Goal: Contribute content: Add original content to the website for others to see

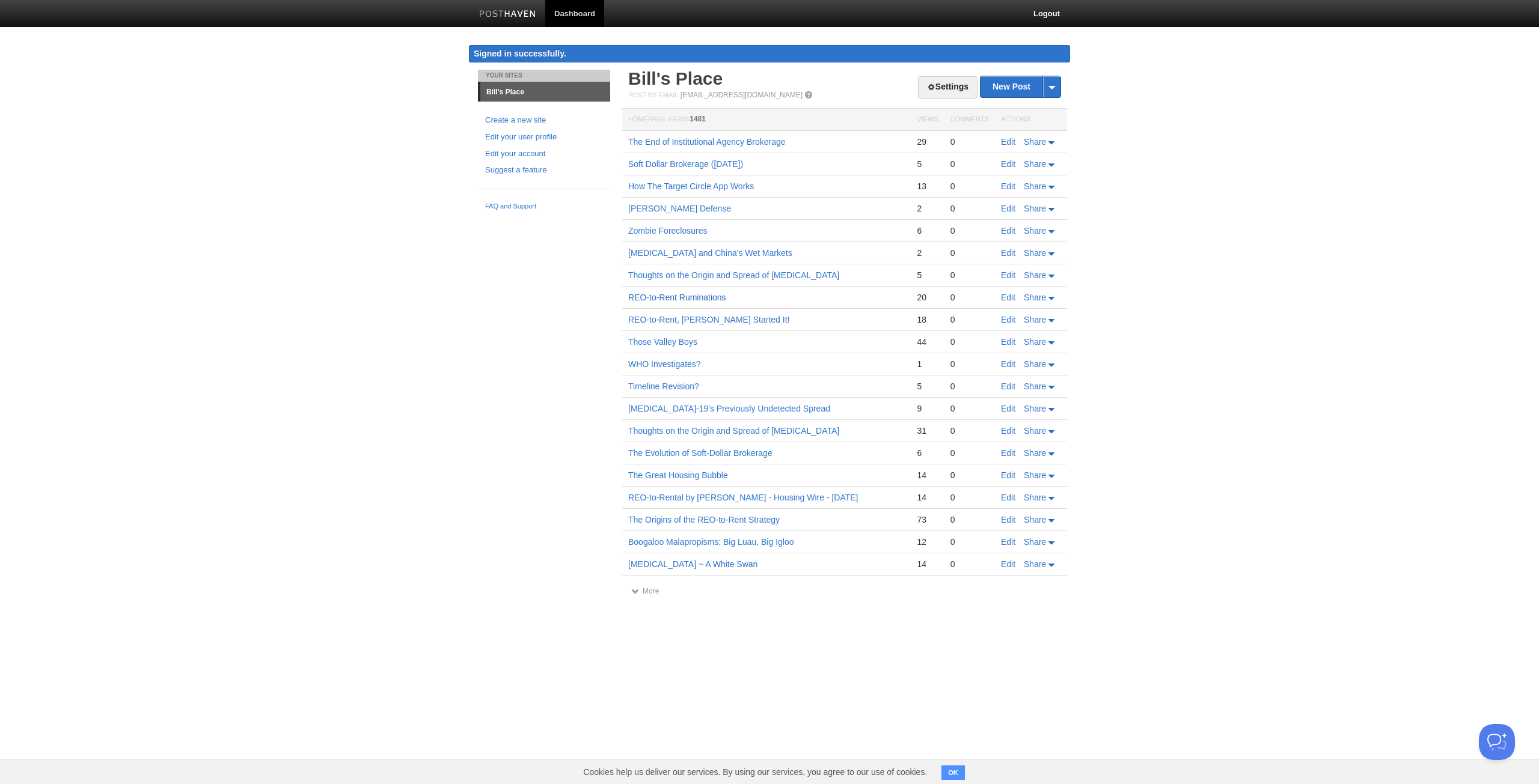
click at [723, 296] on link "REO-to-Rent Ruminations" at bounding box center [677, 297] width 98 height 10
click at [1036, 298] on span "Share" at bounding box center [1035, 297] width 22 height 10
click at [1027, 318] on link "E-mail" at bounding box center [1018, 316] width 79 height 17
click at [1018, 318] on span "E-mail" at bounding box center [1008, 317] width 27 height 10
click at [1092, 321] on body "Dashboard Logout Signed in successfully. Signed in successfully. × Your Sites B…" at bounding box center [769, 309] width 1539 height 620
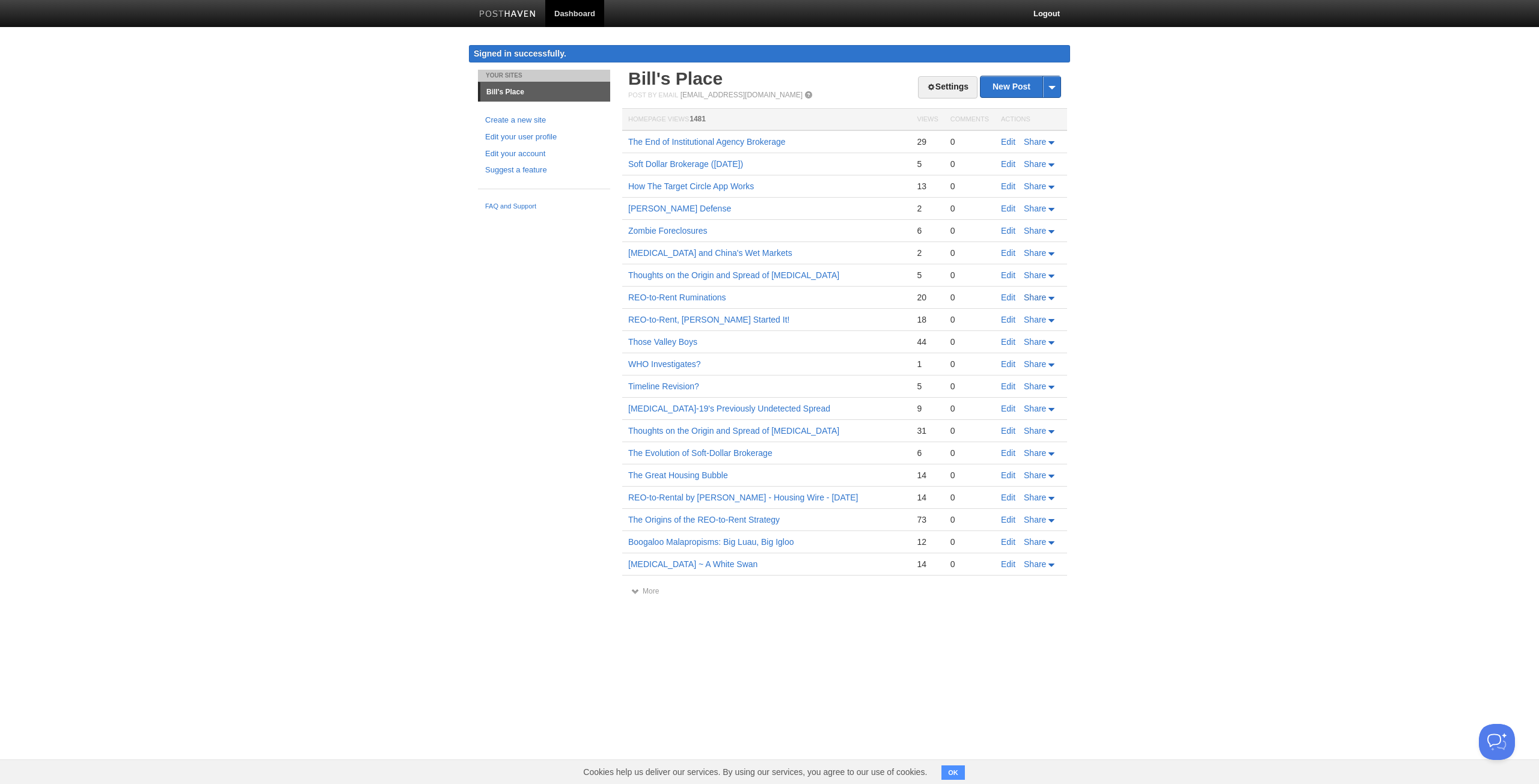
click at [1053, 297] on icon at bounding box center [1051, 299] width 6 height 3
click at [1014, 317] on span "E-mail" at bounding box center [1008, 317] width 27 height 10
click at [824, 299] on td "REO-to-Rent Ruminations" at bounding box center [766, 298] width 288 height 22
click at [705, 300] on link "REO-to-Rent Ruminations" at bounding box center [677, 297] width 98 height 10
click at [1029, 323] on span "Share" at bounding box center [1035, 320] width 22 height 10
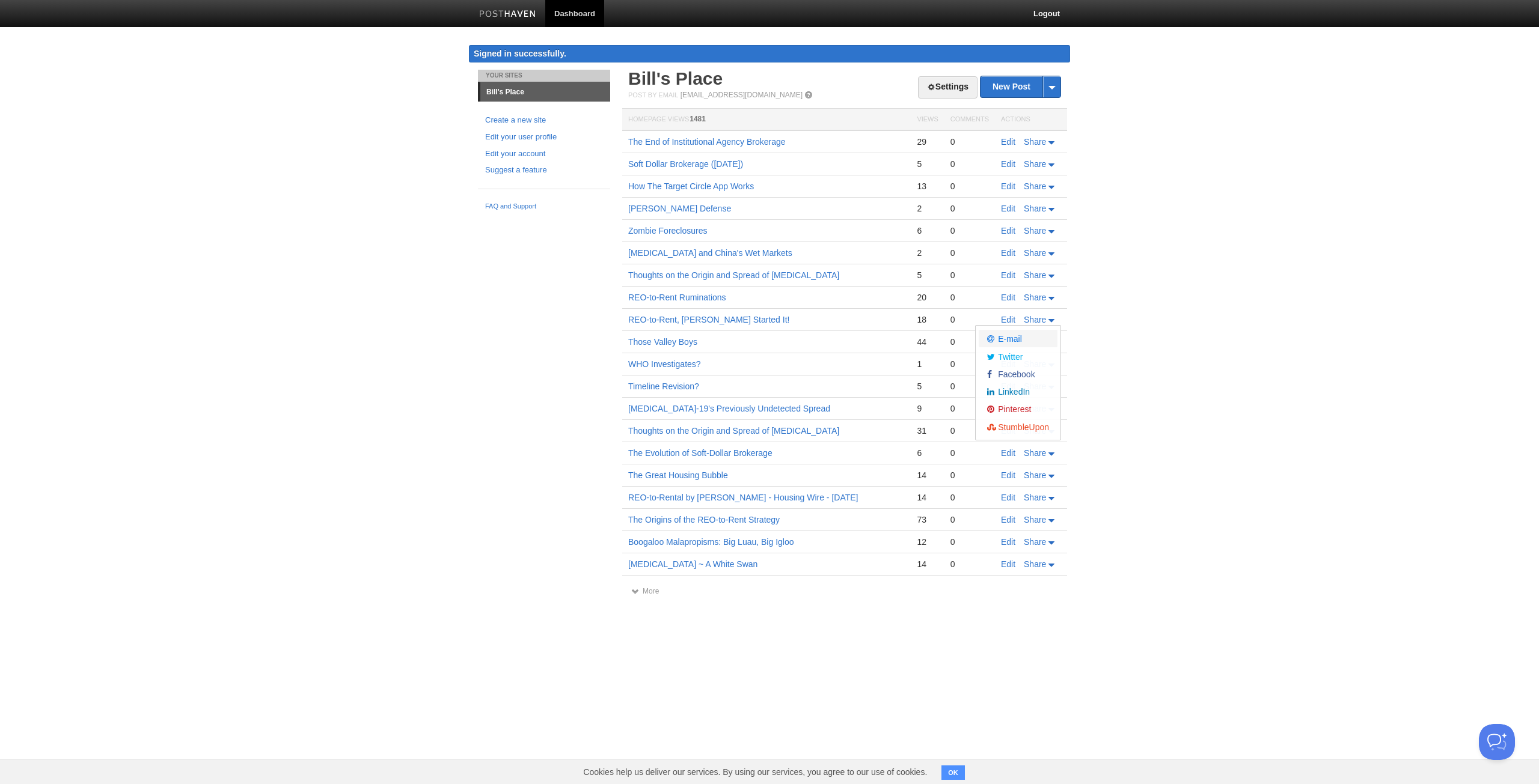
click at [1010, 341] on span "E-mail" at bounding box center [1008, 339] width 27 height 10
click at [667, 319] on link "REO-to-Rent, [PERSON_NAME] Started It!" at bounding box center [708, 320] width 161 height 10
click at [664, 499] on link "REO-to-Rental by [PERSON_NAME] - Housing Wire - [DATE]" at bounding box center [743, 498] width 230 height 10
click at [650, 498] on link "REO-to-Rental by [PERSON_NAME] - Housing Wire - [DATE]" at bounding box center [743, 498] width 230 height 10
click at [651, 594] on link "More" at bounding box center [645, 592] width 27 height 8
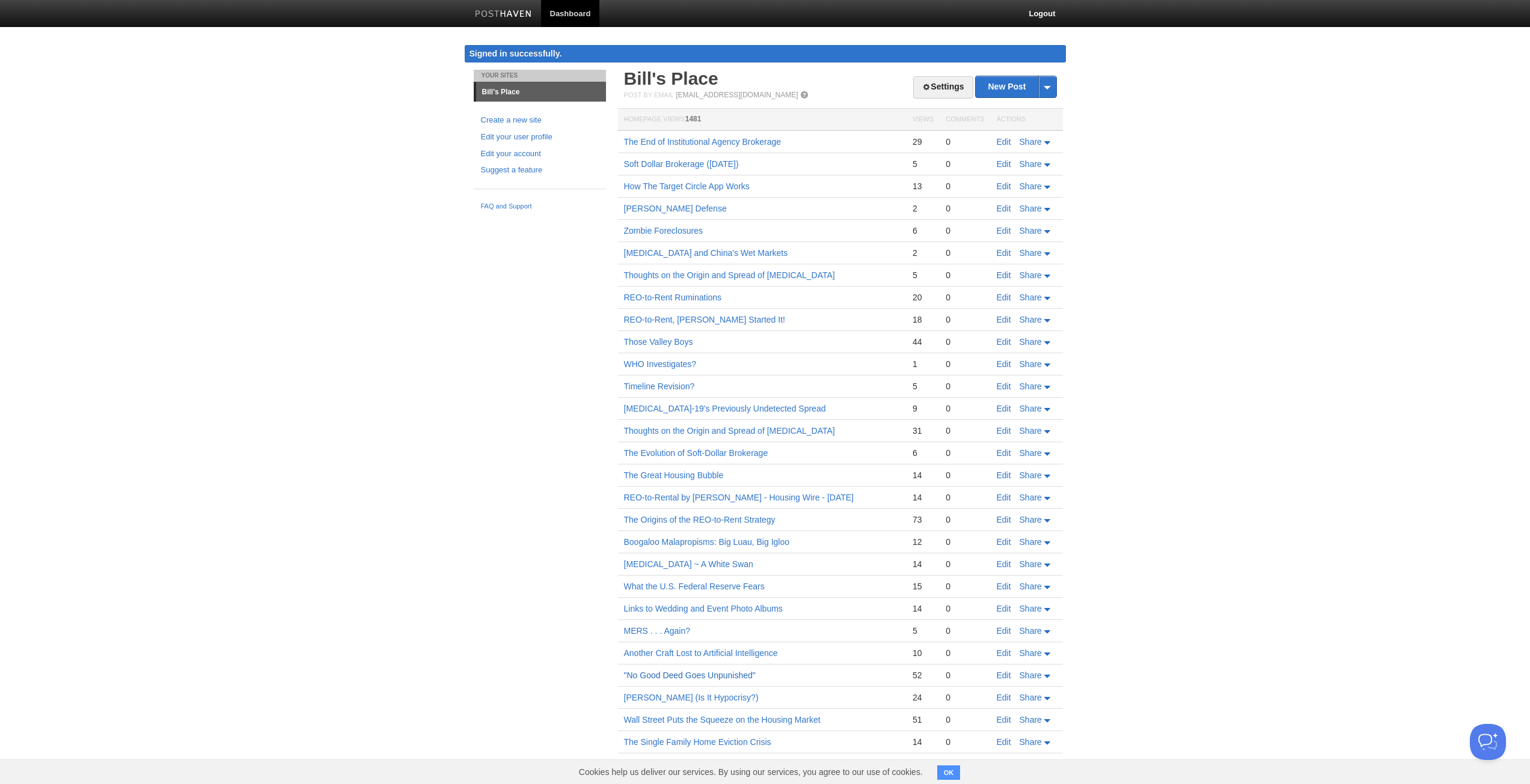
click at [748, 676] on link ""No Good Deed Goes Unpunished"" at bounding box center [690, 676] width 131 height 10
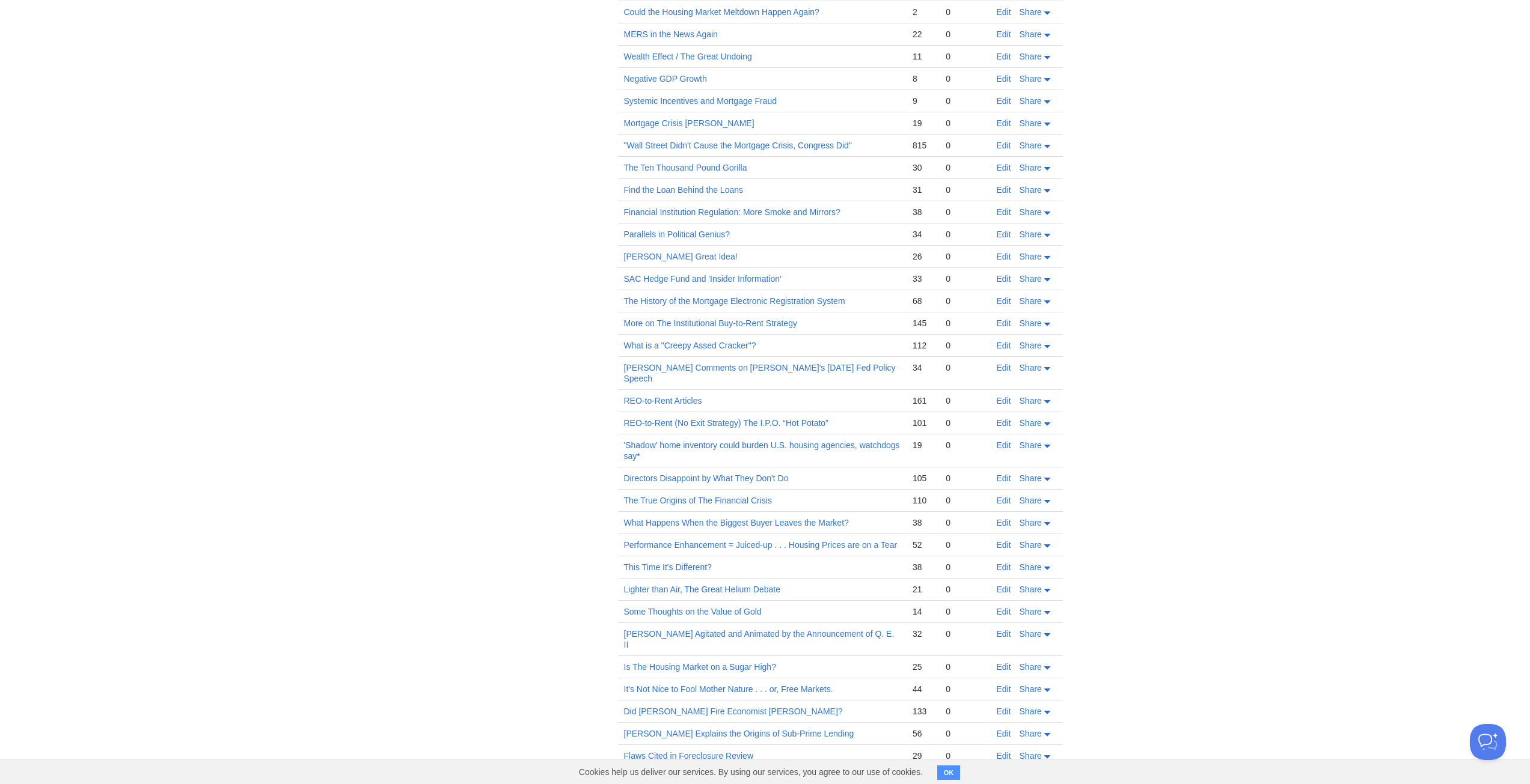
scroll to position [535, 0]
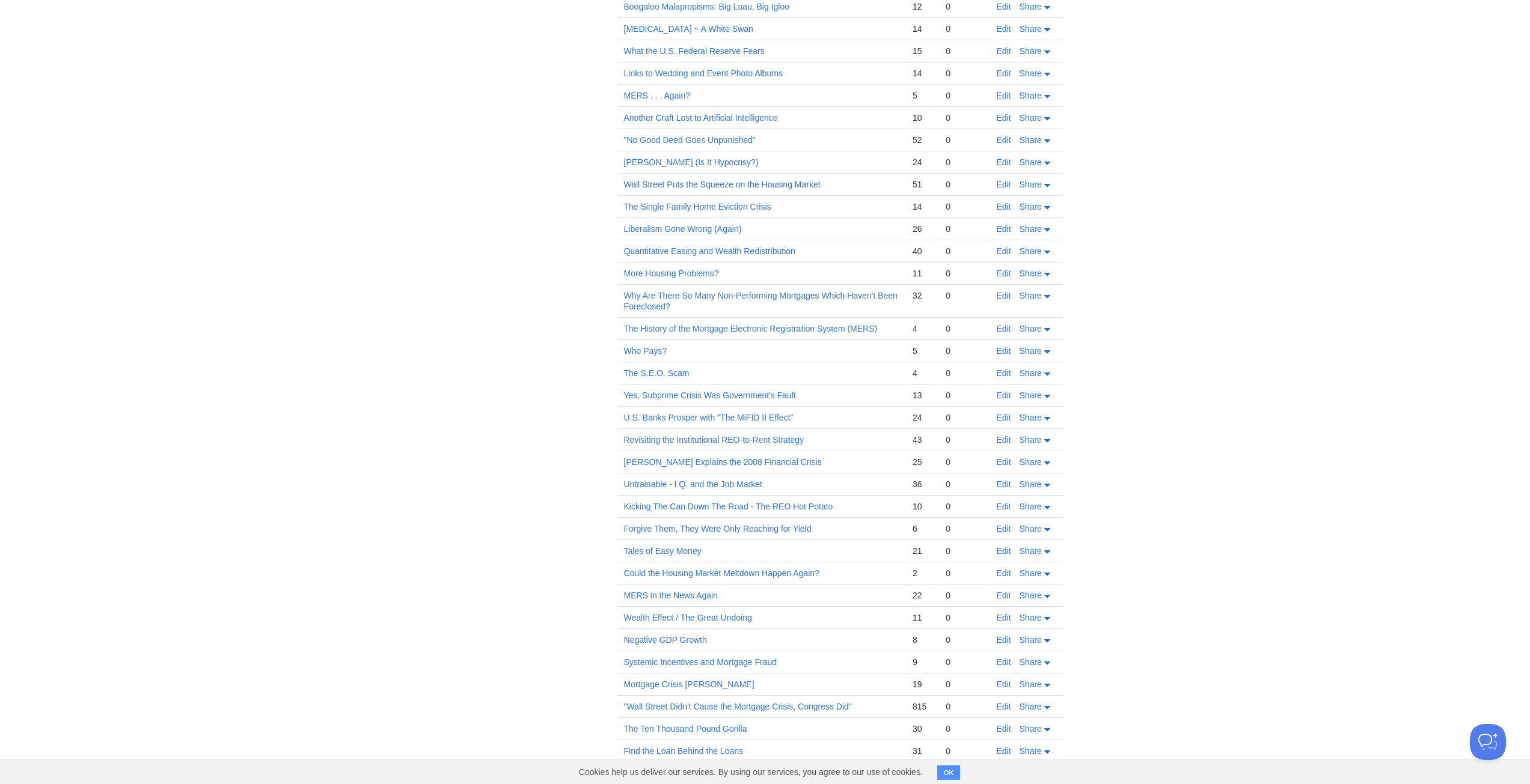
click at [808, 182] on link "Wall Street Puts the Squeeze on the Housing Market" at bounding box center [722, 184] width 197 height 10
click at [797, 442] on link "Revisiting the Institutional REO-to-Rent Strategy" at bounding box center [714, 440] width 180 height 10
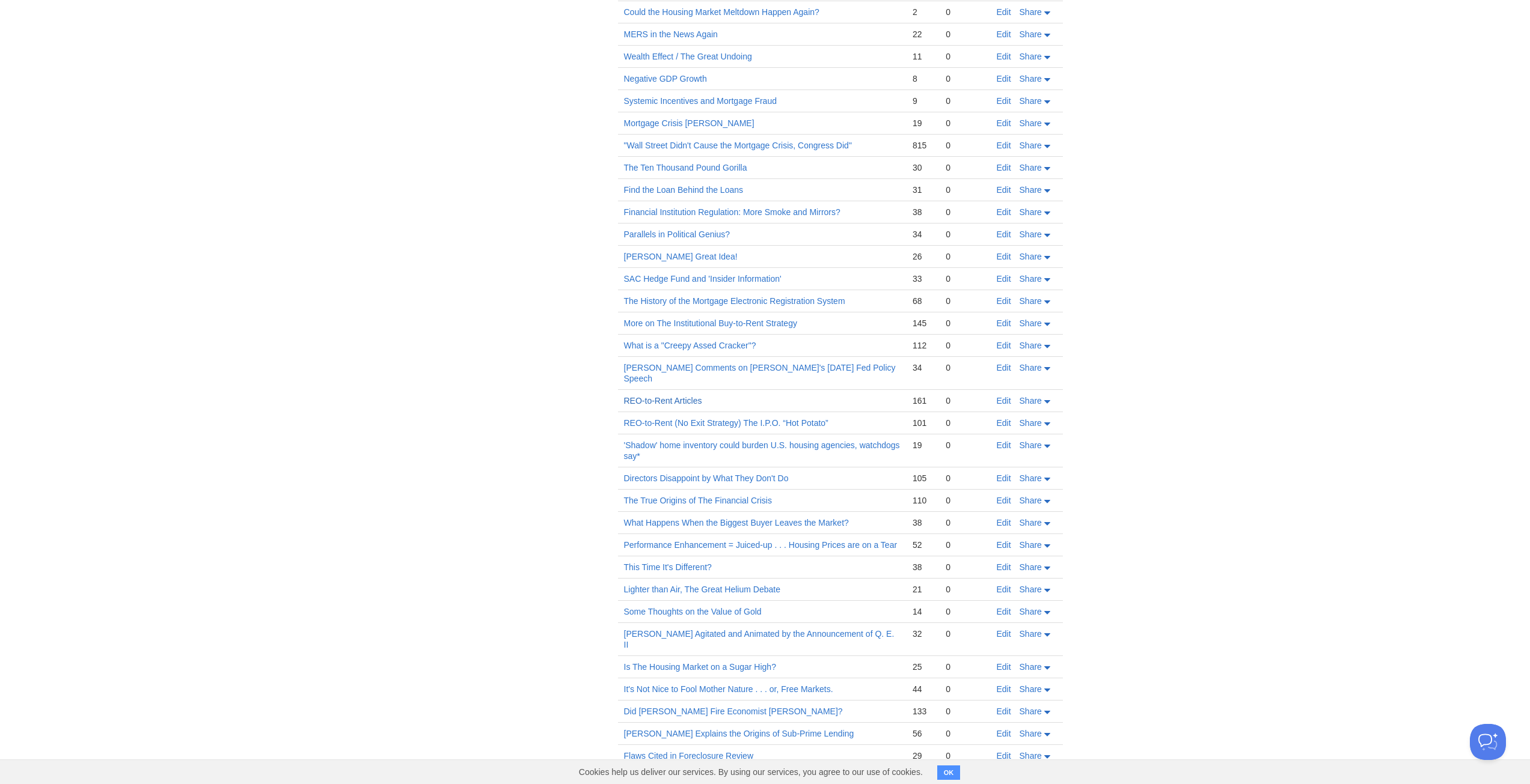
click at [700, 396] on link "REO-to-Rent Articles" at bounding box center [663, 401] width 78 height 10
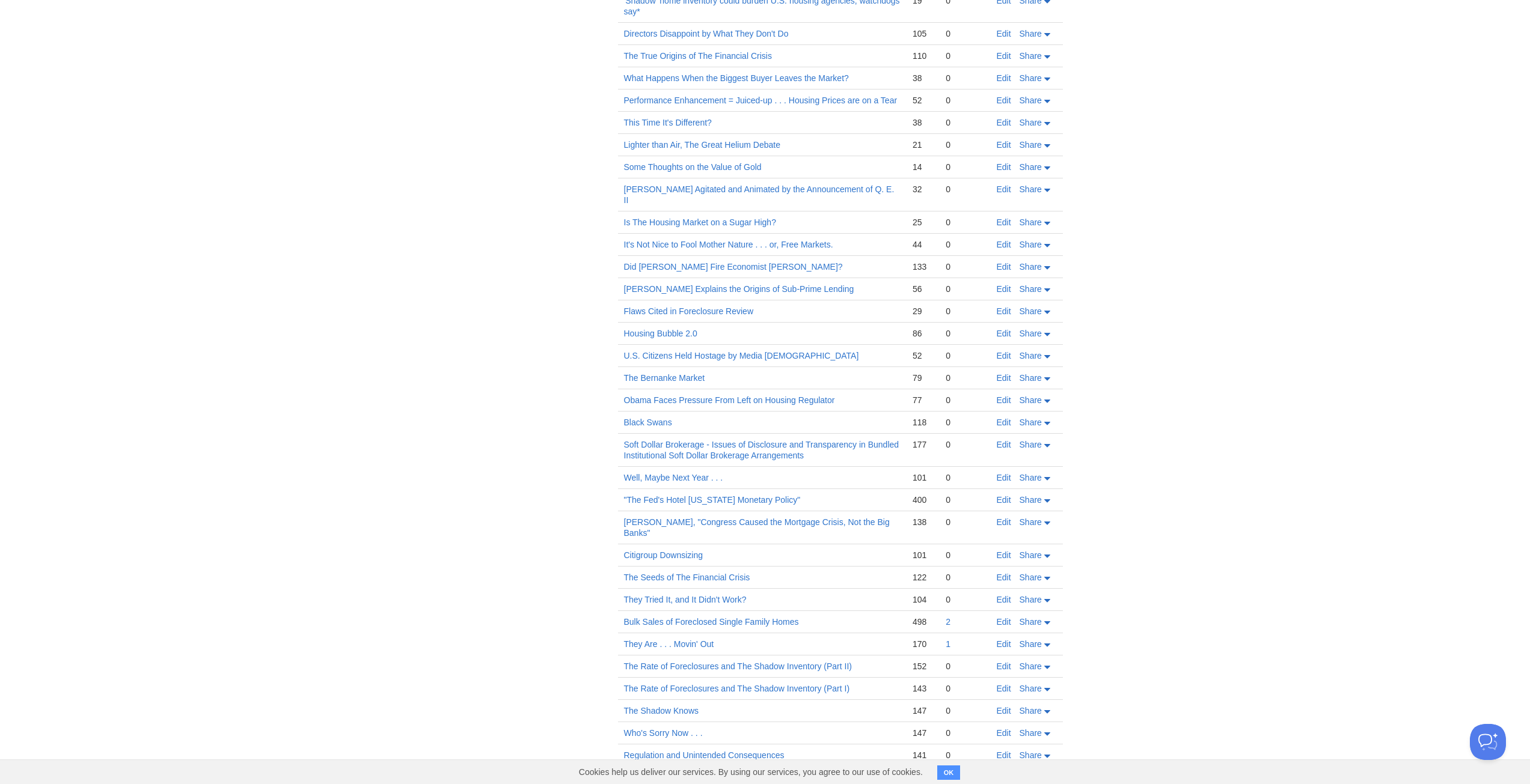
scroll to position [981, 0]
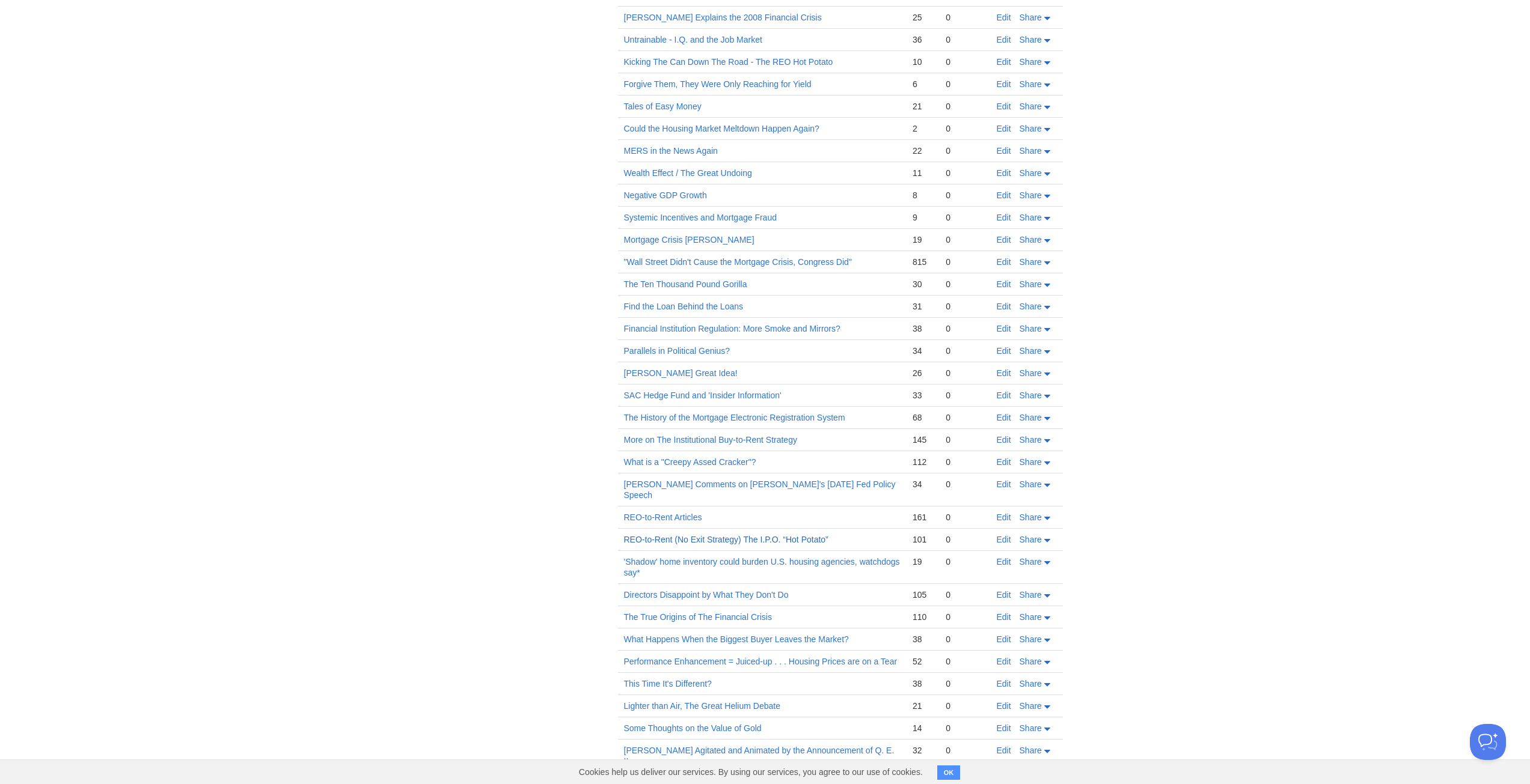
click at [740, 535] on link "REO-to-Rent (No Exit Strategy) The I.P.O. “Hot Potato”" at bounding box center [726, 540] width 204 height 10
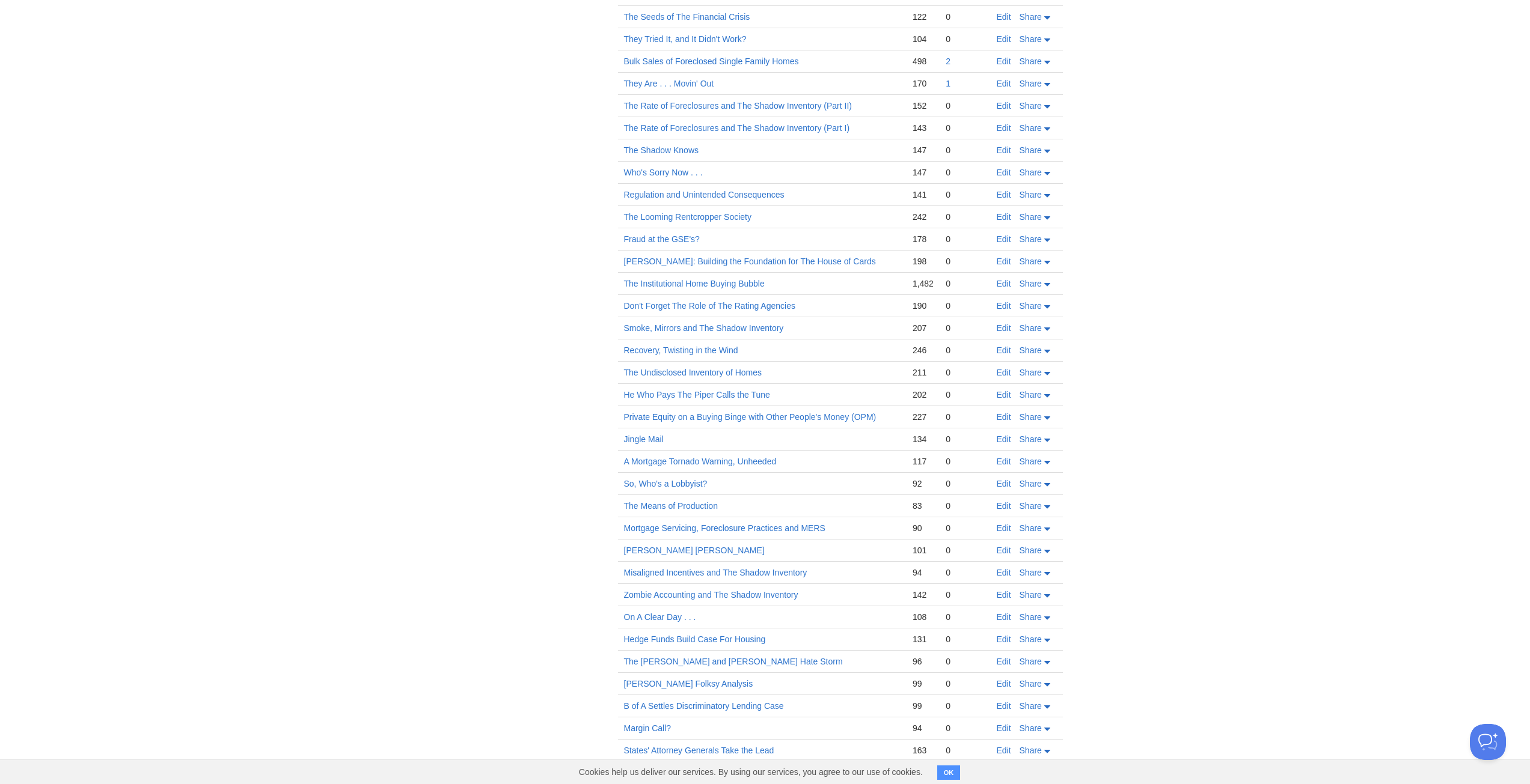
scroll to position [1541, 0]
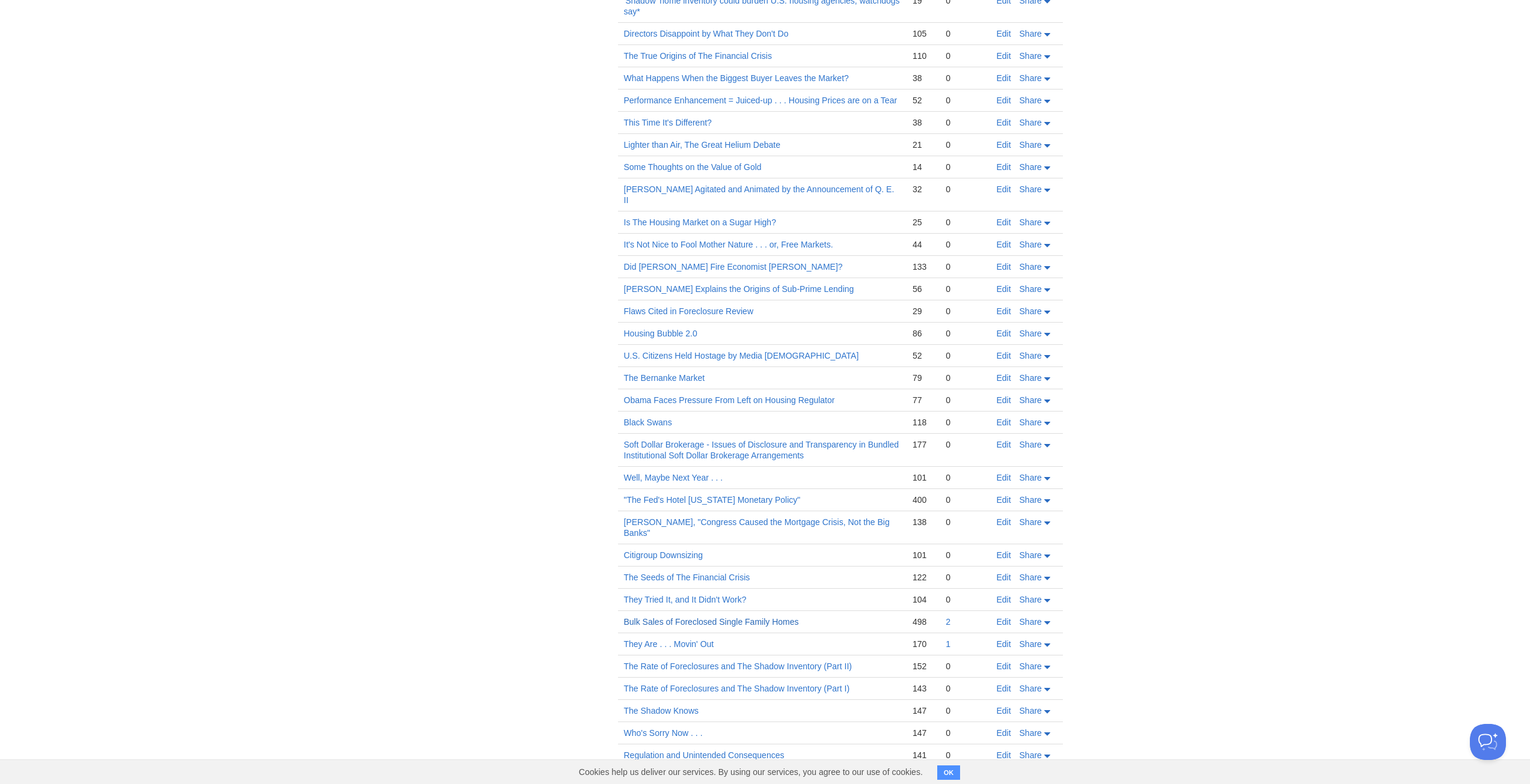
click at [786, 617] on link "Bulk Sales of Foreclosed Single Family Homes" at bounding box center [711, 622] width 175 height 10
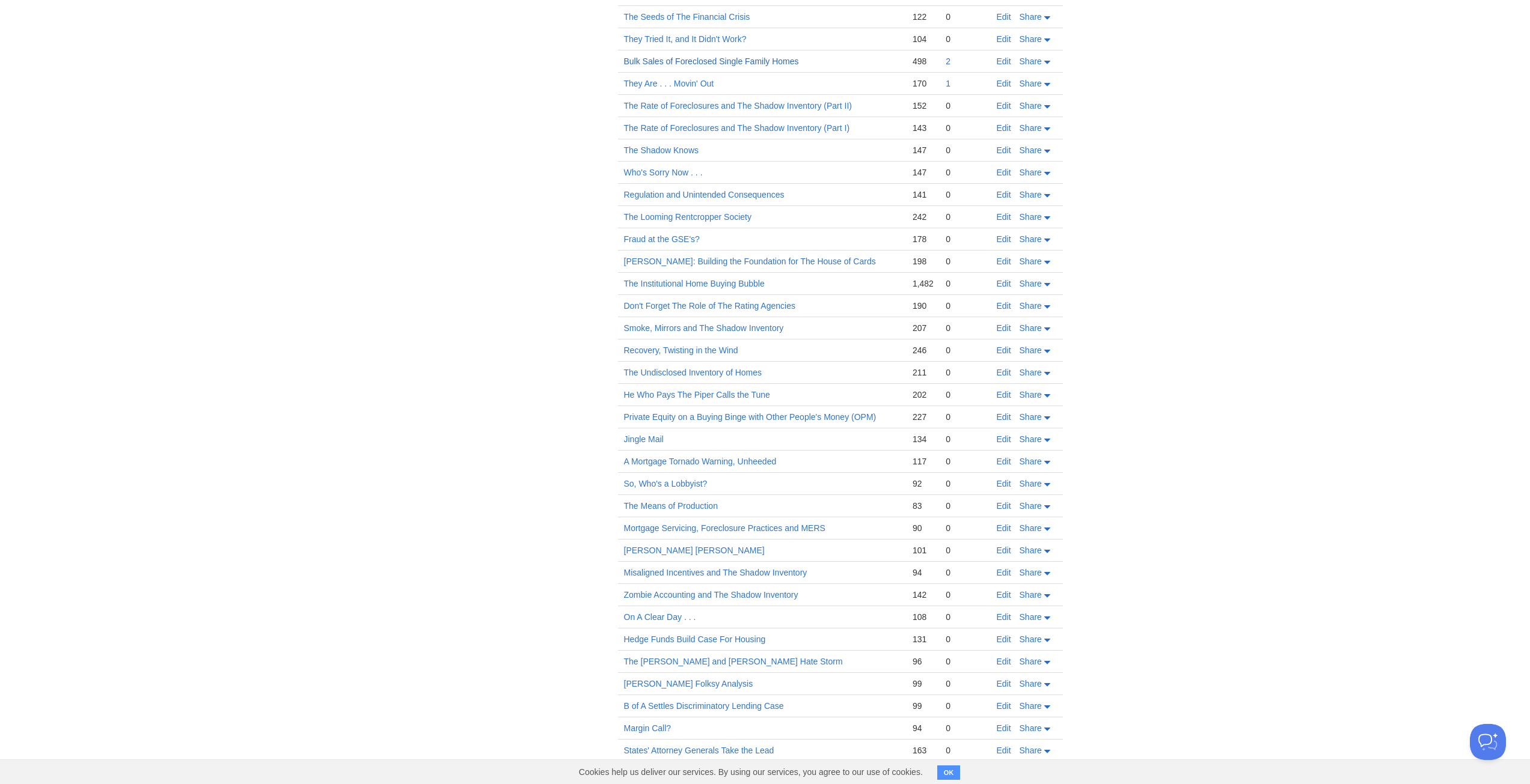
scroll to position [2316, 0]
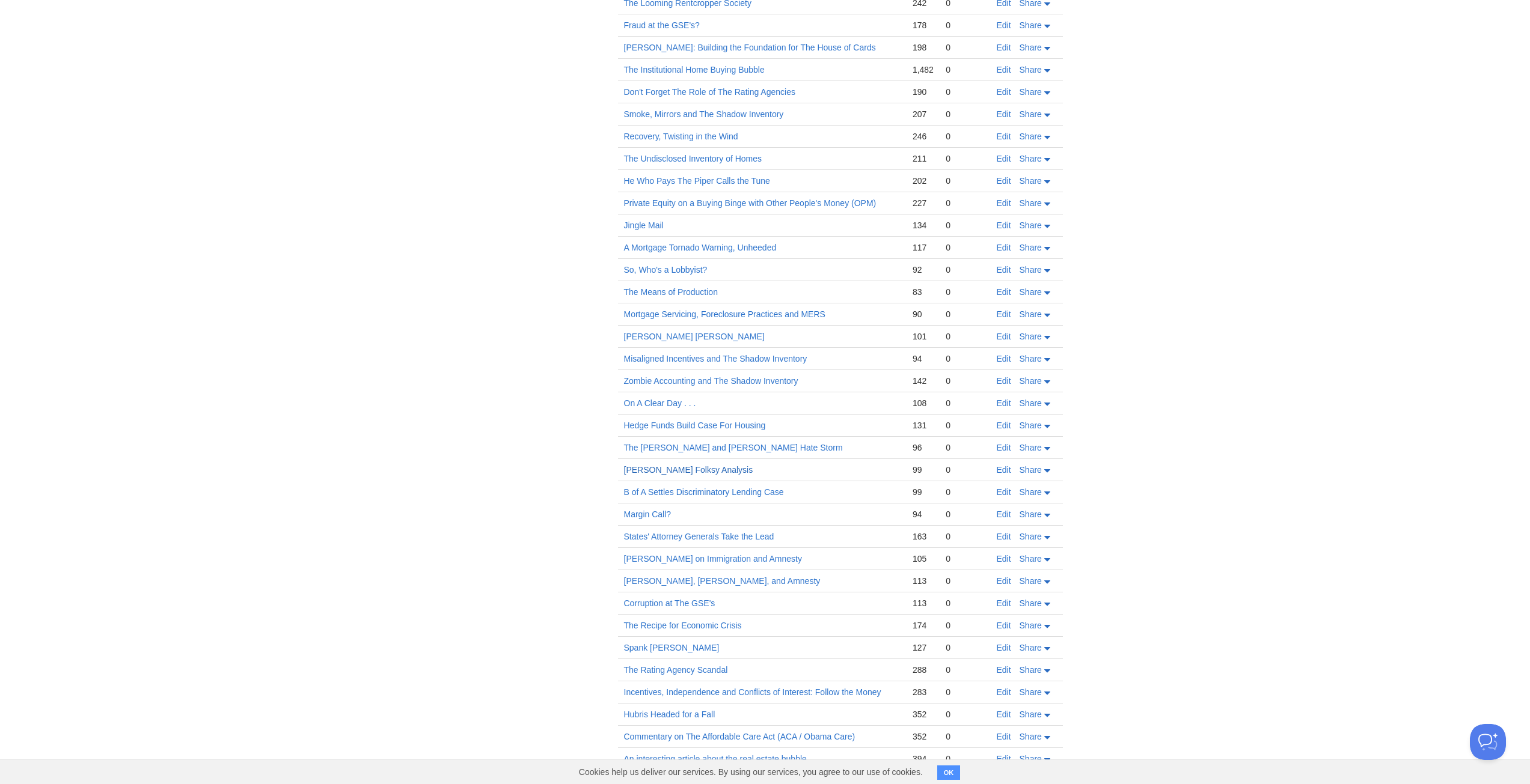
click at [741, 465] on link "[PERSON_NAME] Folksy Analysis" at bounding box center [688, 470] width 129 height 10
click at [679, 199] on link "Private Equity on a Buying Binge with Other People's Money (OPM)" at bounding box center [750, 203] width 253 height 10
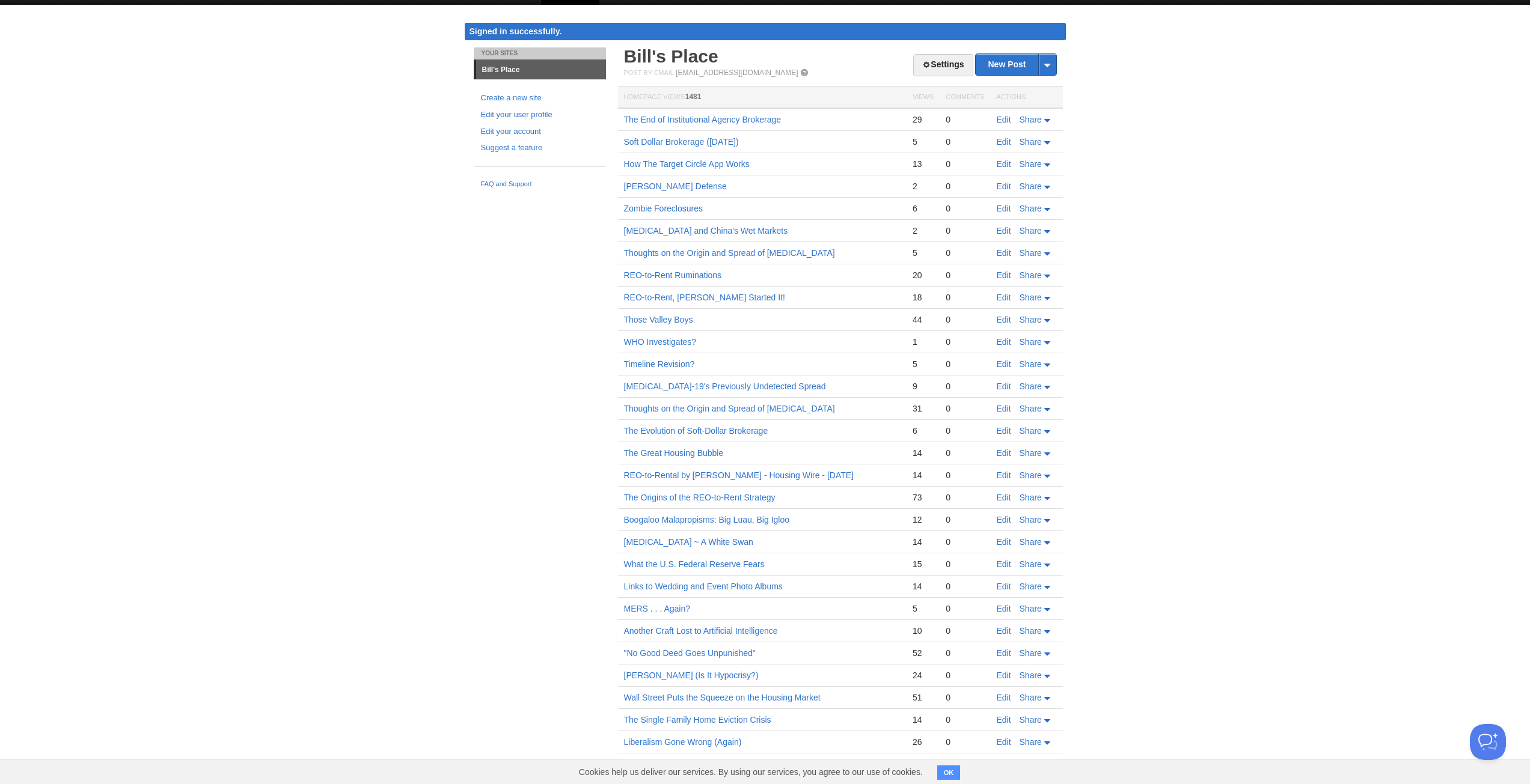
scroll to position [0, 0]
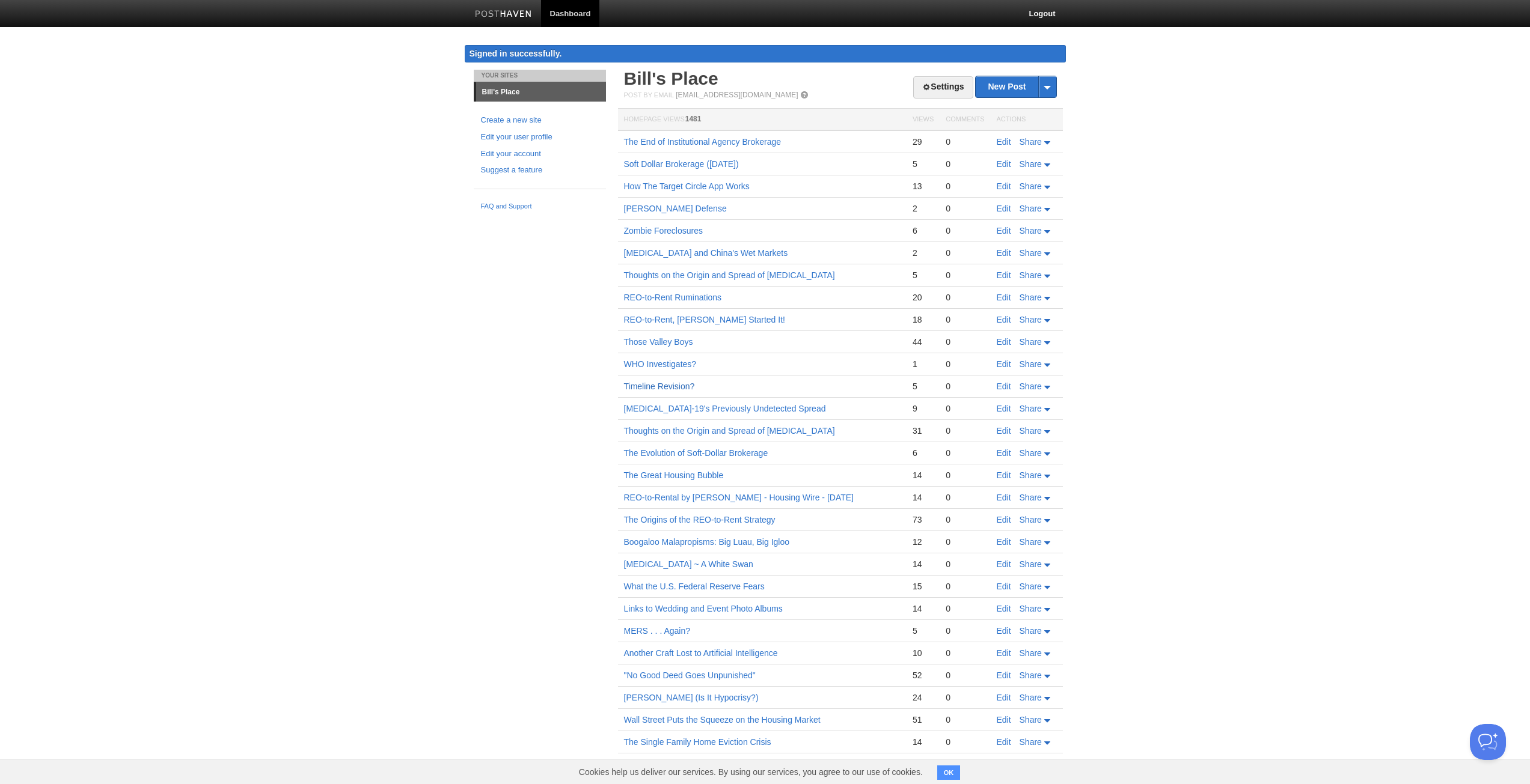
click at [676, 385] on link "Timeline Revision?" at bounding box center [660, 386] width 71 height 10
click at [997, 86] on link "New Post" at bounding box center [1015, 86] width 80 height 21
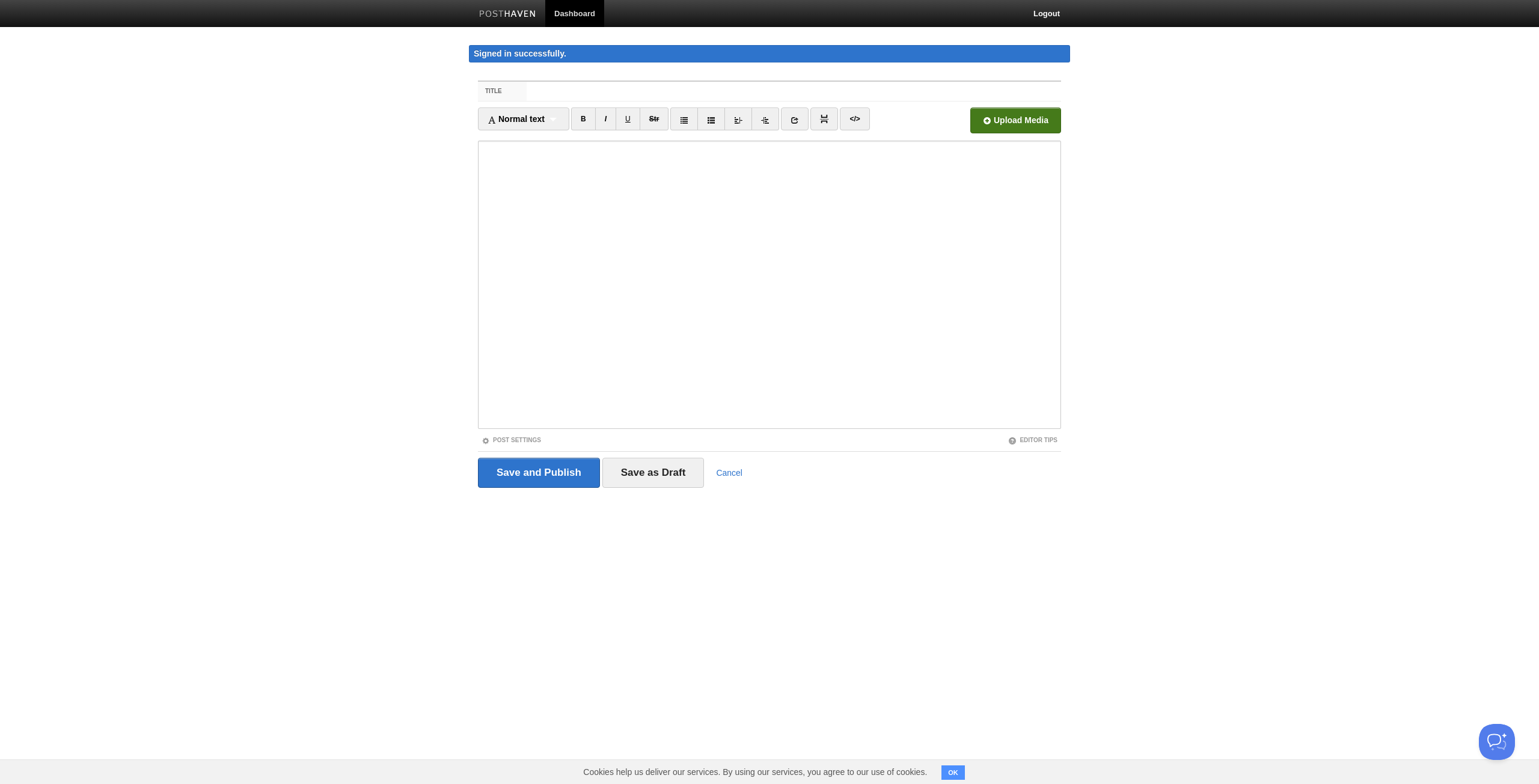
click at [995, 124] on input "file" at bounding box center [653, 124] width 910 height 62
click at [573, 87] on input "Title" at bounding box center [794, 91] width 534 height 19
type input "Private Equity's Foreclosure Binge (and Purge)"
click at [525, 472] on input "Save and Publish" at bounding box center [539, 473] width 122 height 30
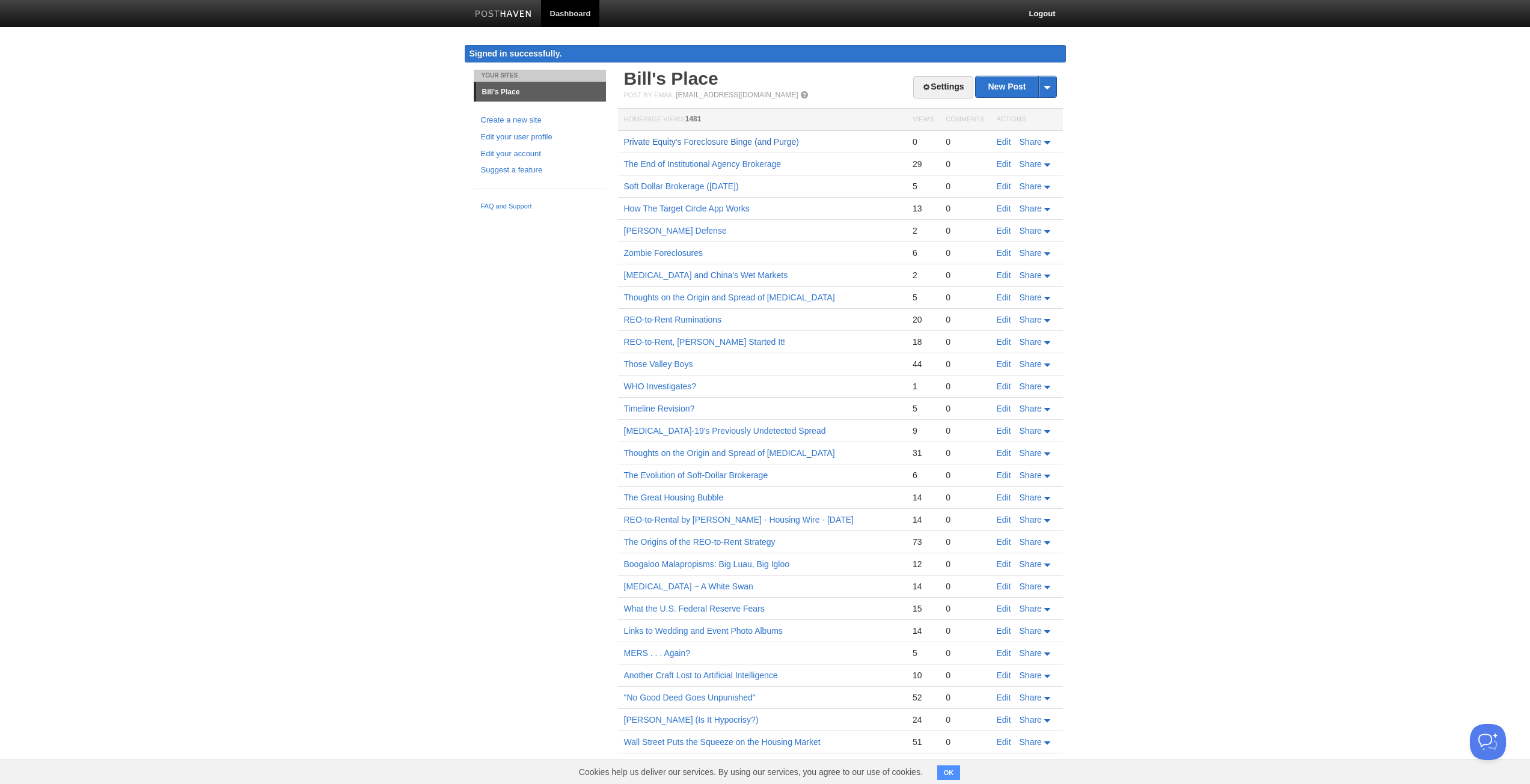
click at [674, 142] on link "Private Equity's Foreclosure Binge (and Purge)" at bounding box center [711, 142] width 175 height 10
